Goal: Task Accomplishment & Management: Use online tool/utility

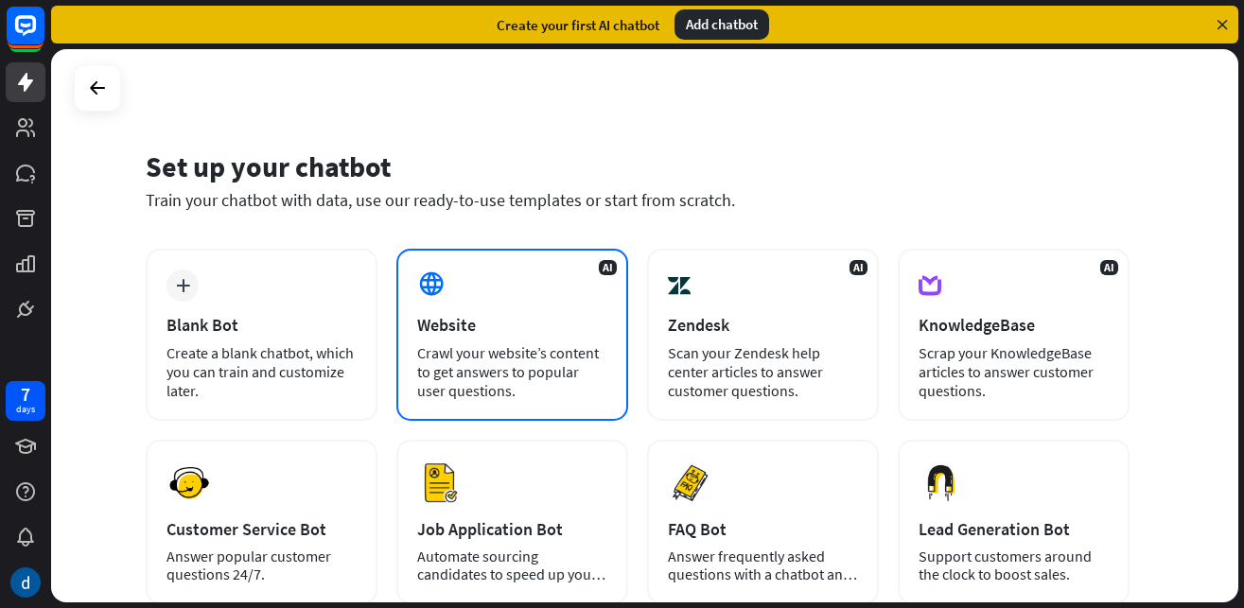
click at [473, 315] on div "Website" at bounding box center [512, 325] width 190 height 22
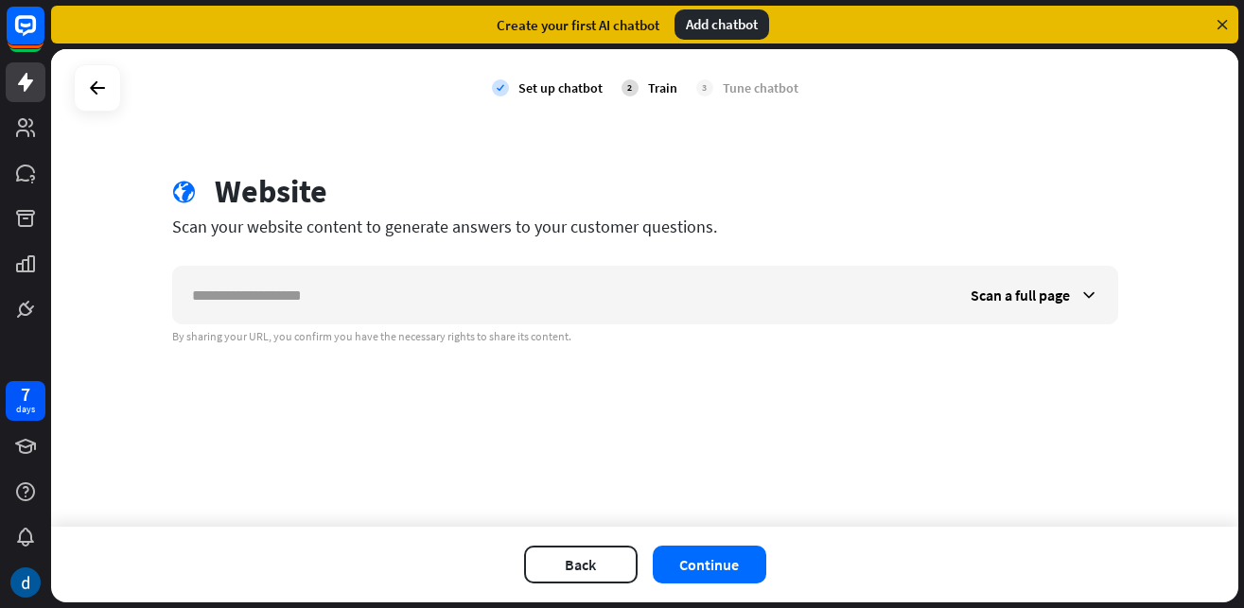
click at [664, 87] on div "Train" at bounding box center [662, 87] width 29 height 17
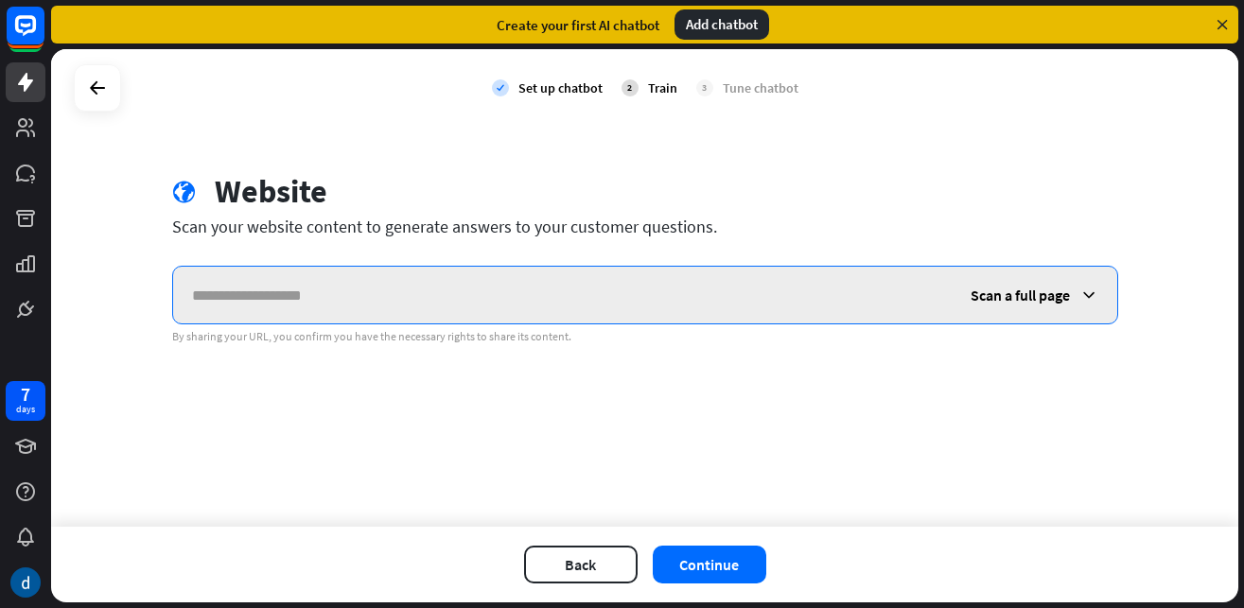
click at [480, 300] on input "text" at bounding box center [562, 295] width 778 height 57
paste input "**********"
type input "**********"
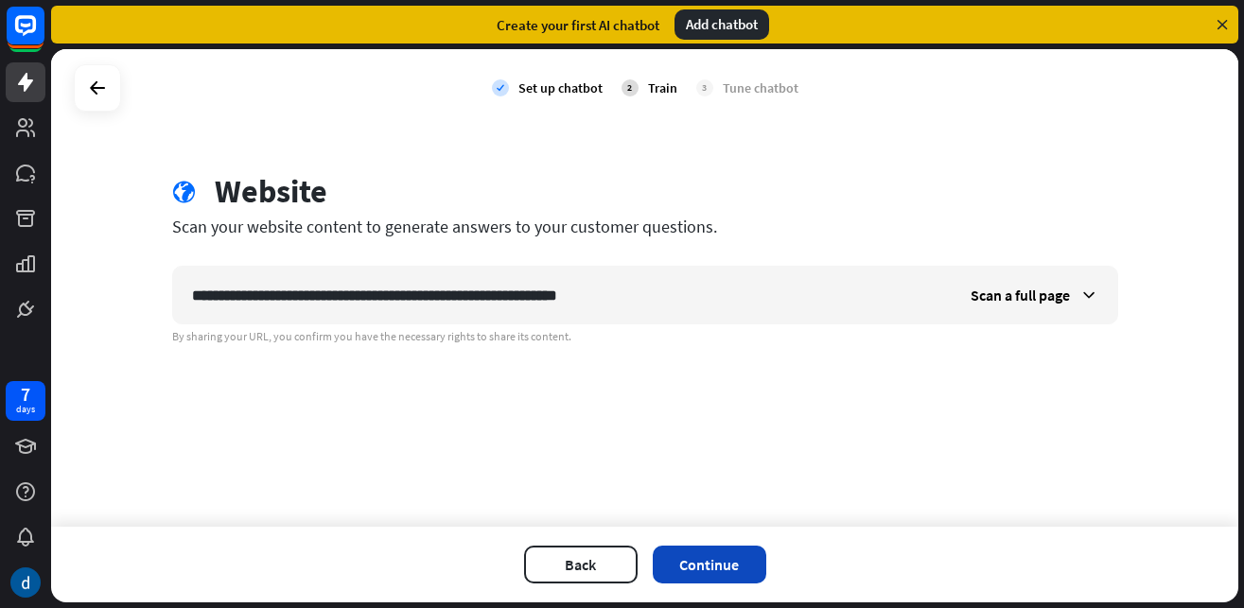
click at [710, 571] on button "Continue" at bounding box center [709, 565] width 113 height 38
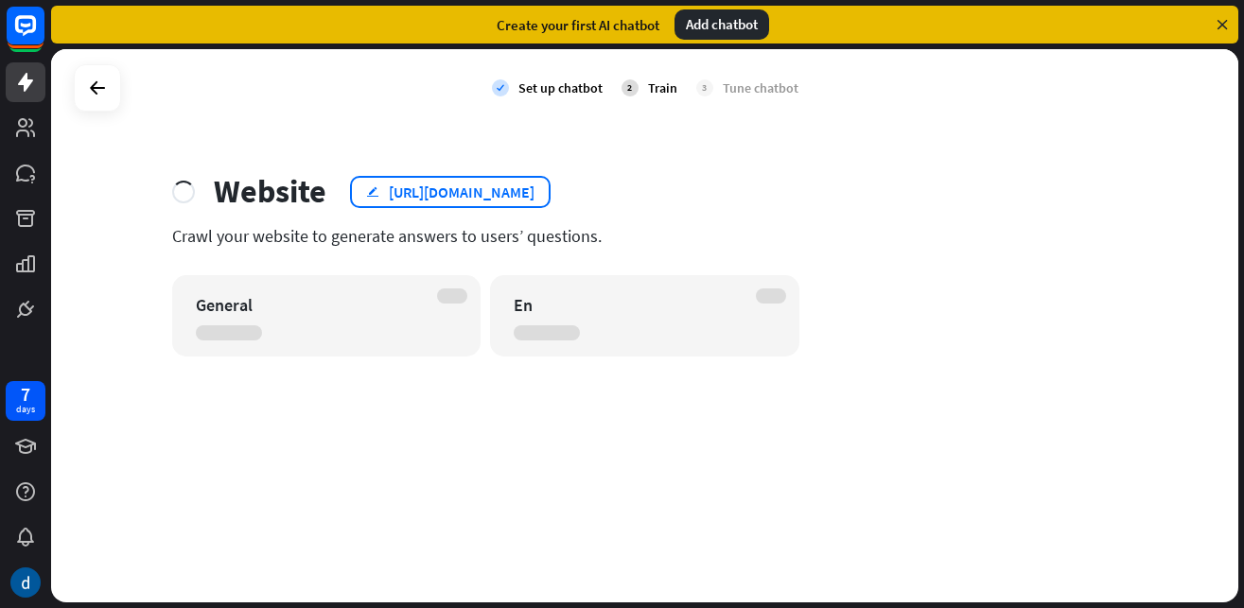
click at [374, 191] on icon "edit" at bounding box center [372, 191] width 13 height 12
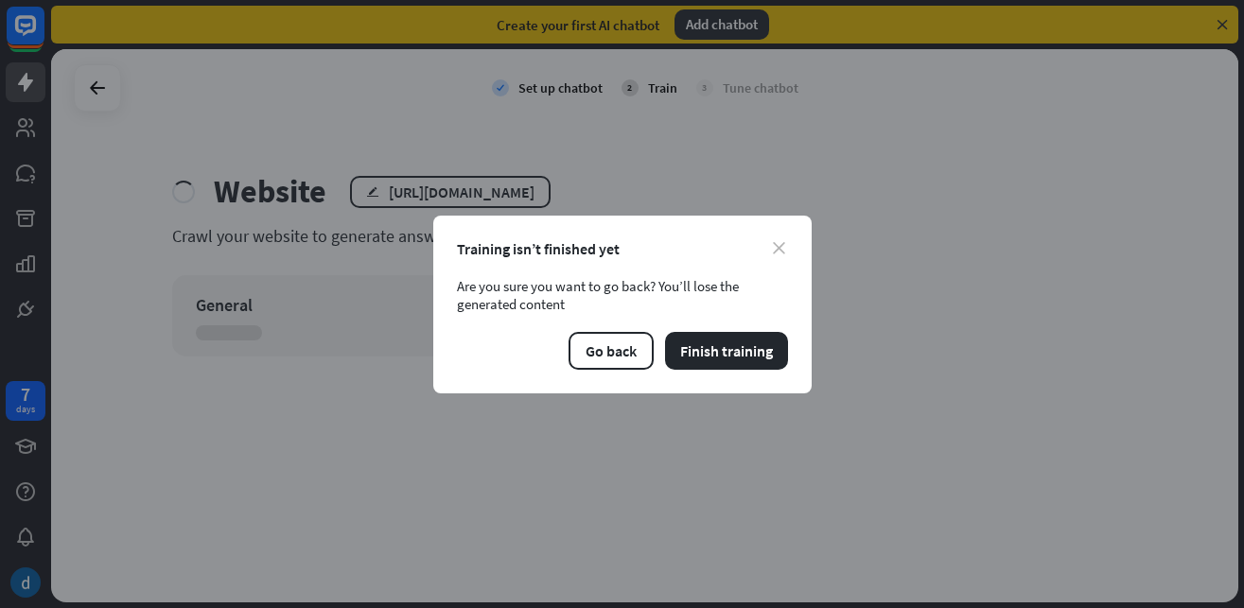
click at [775, 247] on icon "close" at bounding box center [779, 248] width 12 height 12
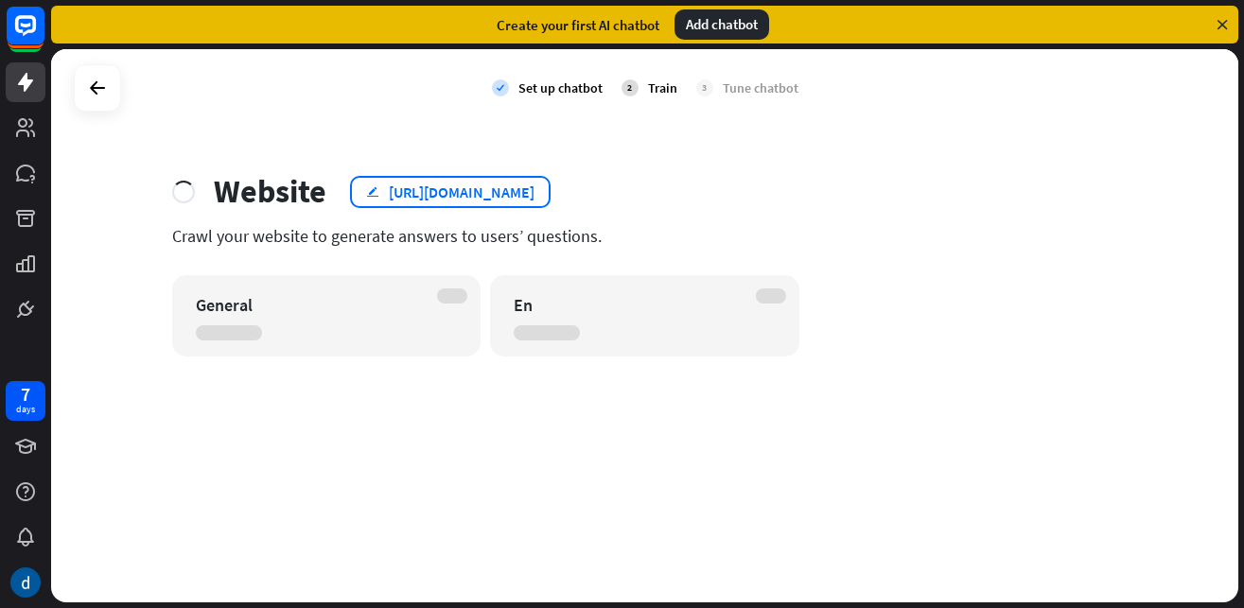
click at [372, 189] on icon "edit" at bounding box center [372, 191] width 13 height 12
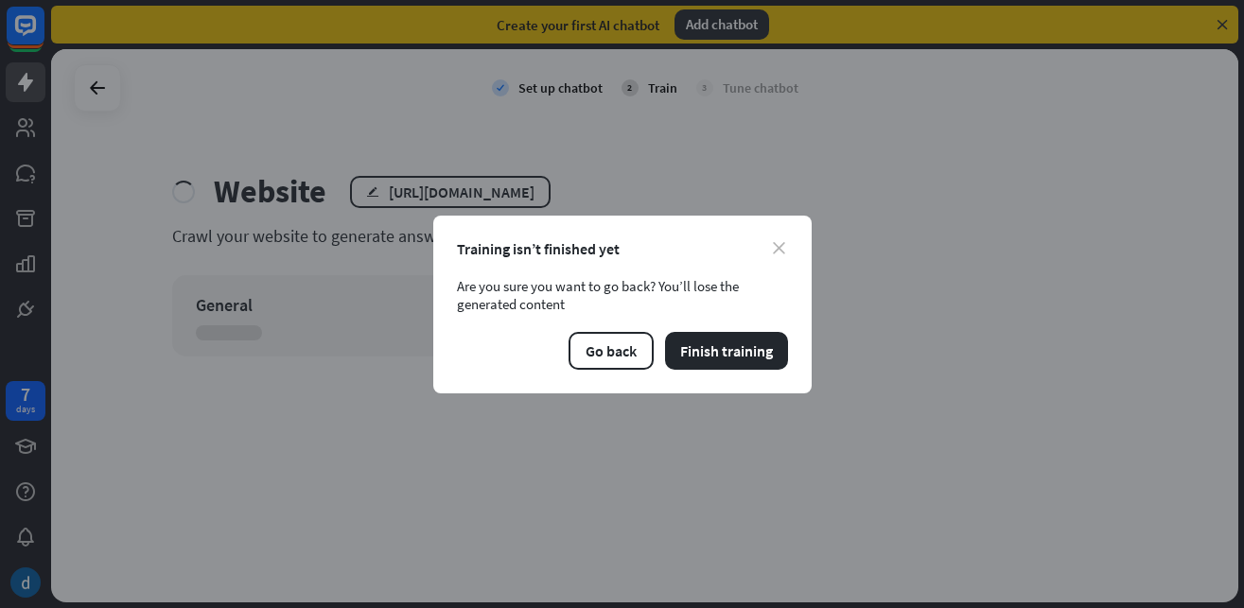
click at [780, 247] on icon "close" at bounding box center [779, 248] width 12 height 12
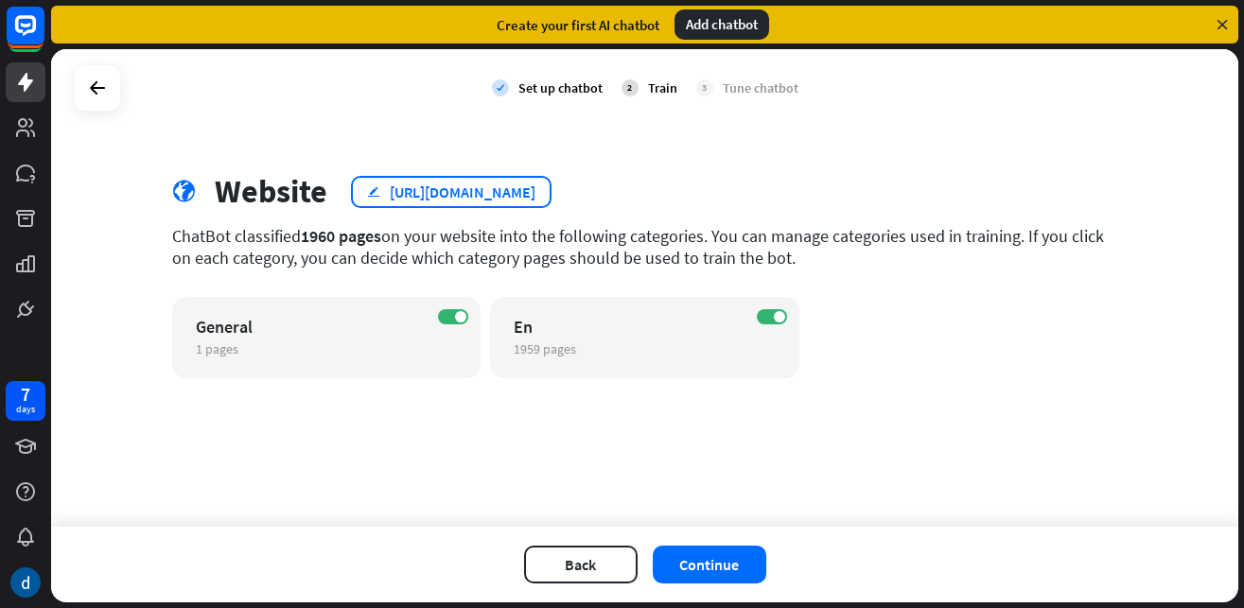
click at [374, 187] on icon "edit" at bounding box center [373, 191] width 13 height 12
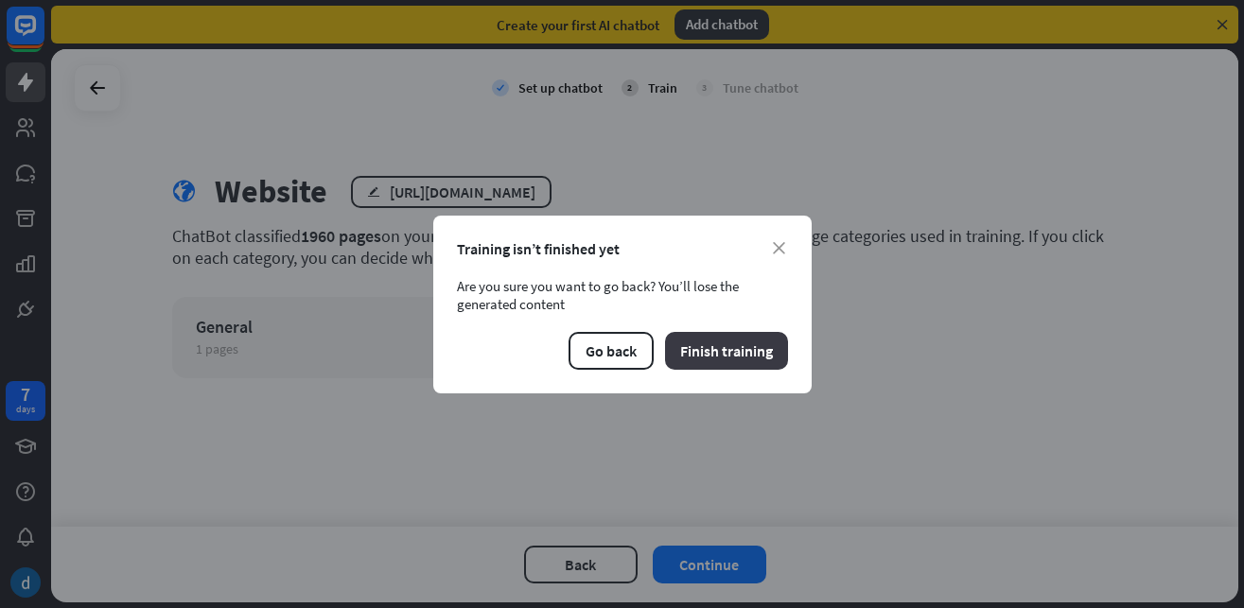
click at [725, 358] on button "Finish training" at bounding box center [726, 351] width 123 height 38
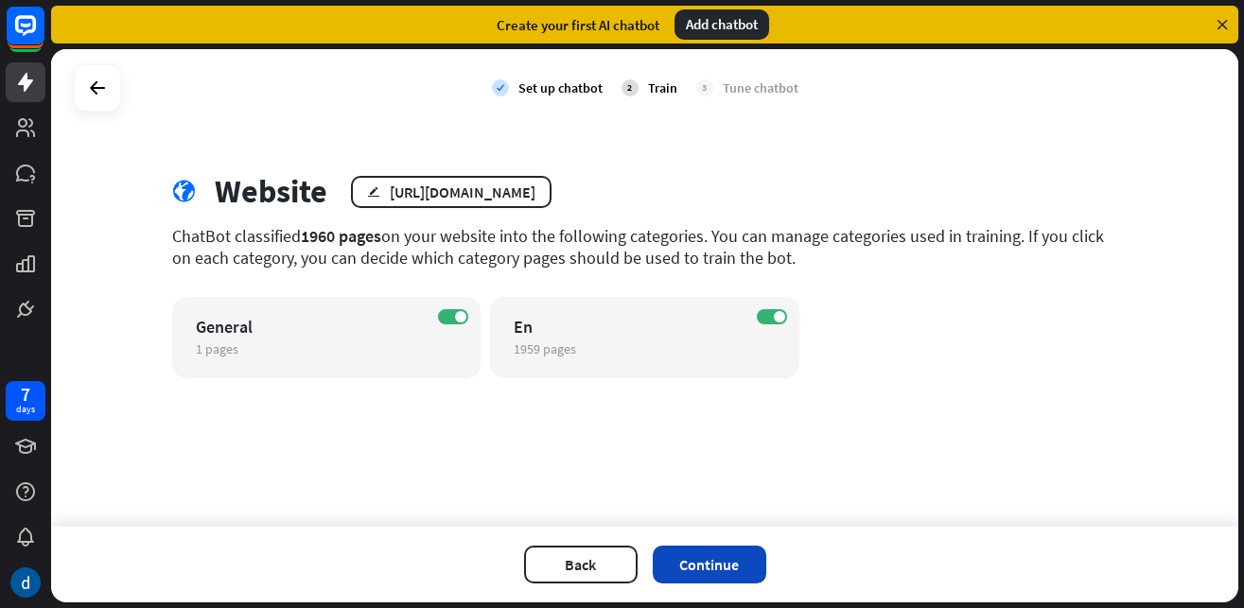
click at [720, 577] on button "Continue" at bounding box center [709, 565] width 113 height 38
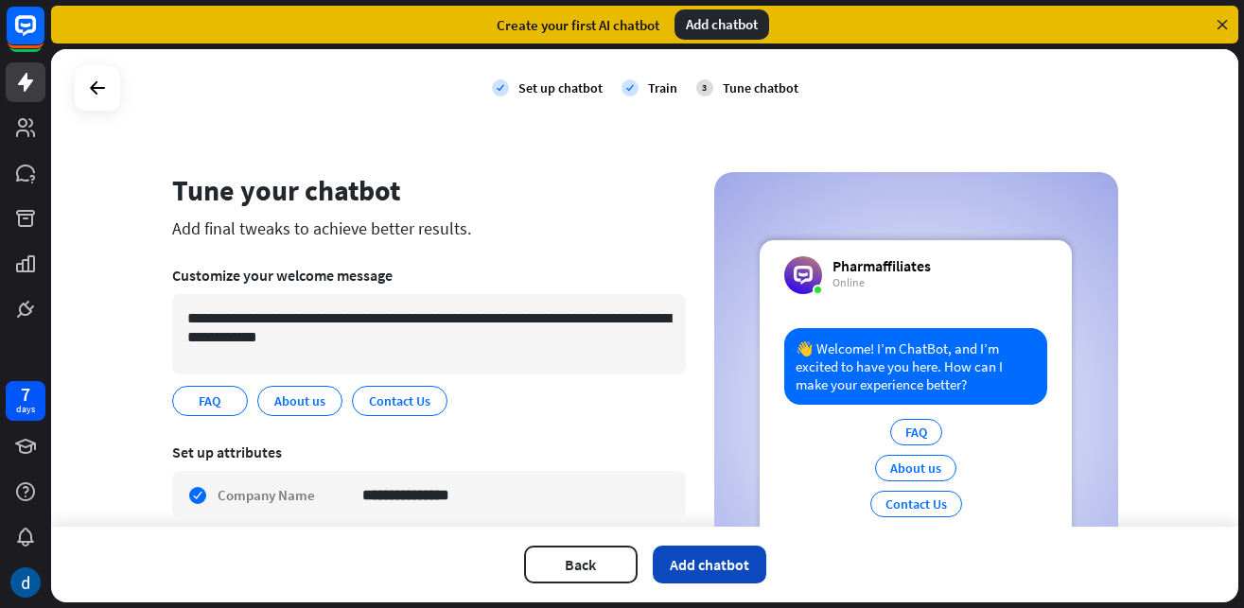
click at [702, 569] on button "Add chatbot" at bounding box center [709, 565] width 113 height 38
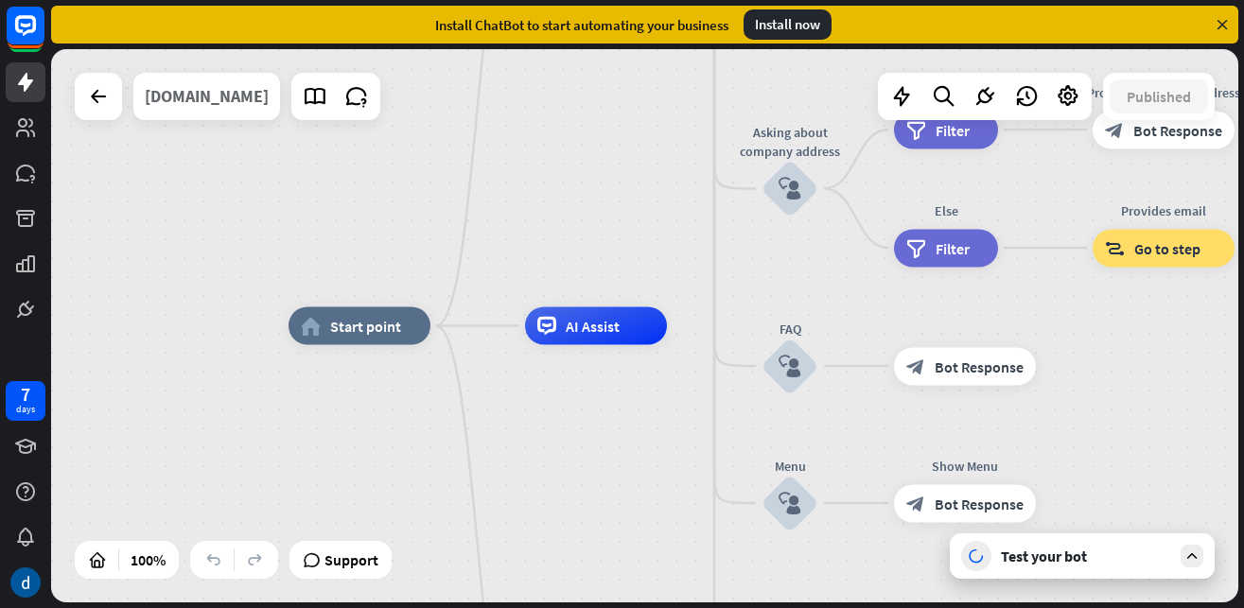
click at [176, 97] on div "pharmaffiliates.com" at bounding box center [207, 96] width 124 height 47
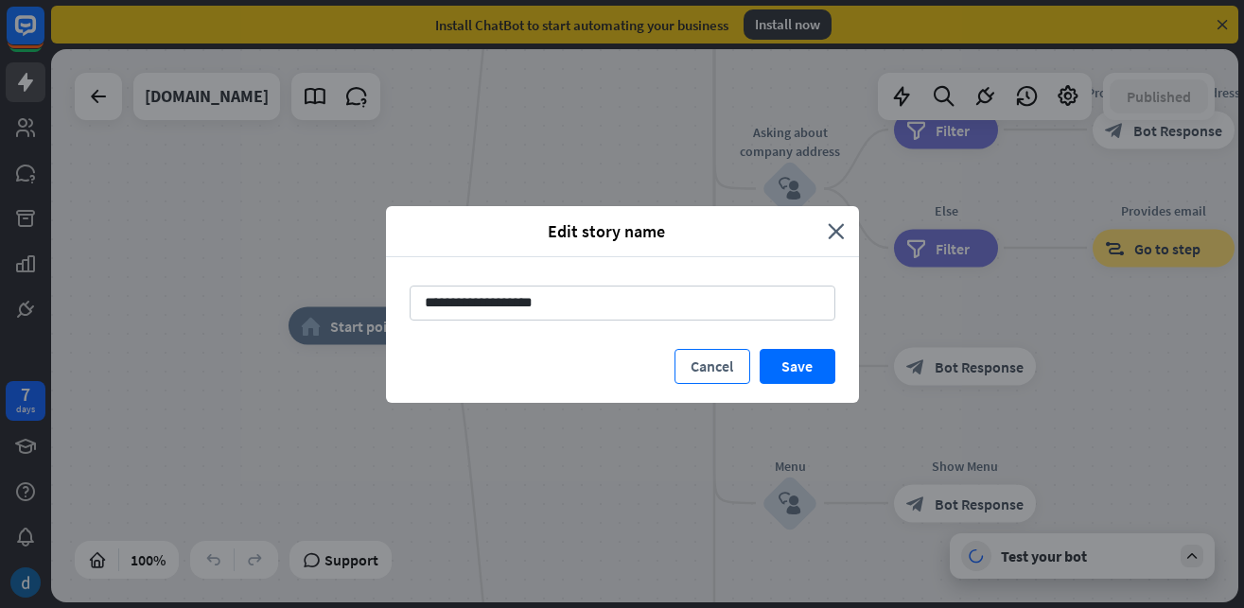
click at [719, 365] on button "Cancel" at bounding box center [712, 366] width 76 height 35
